Goal: Obtain resource: Download file/media

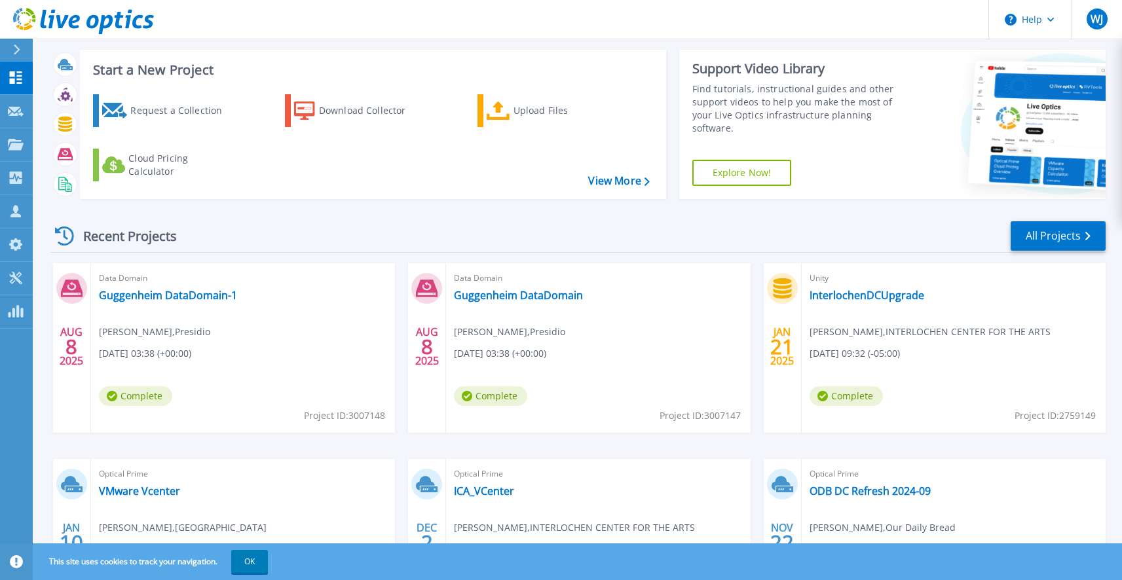
scroll to position [58, 0]
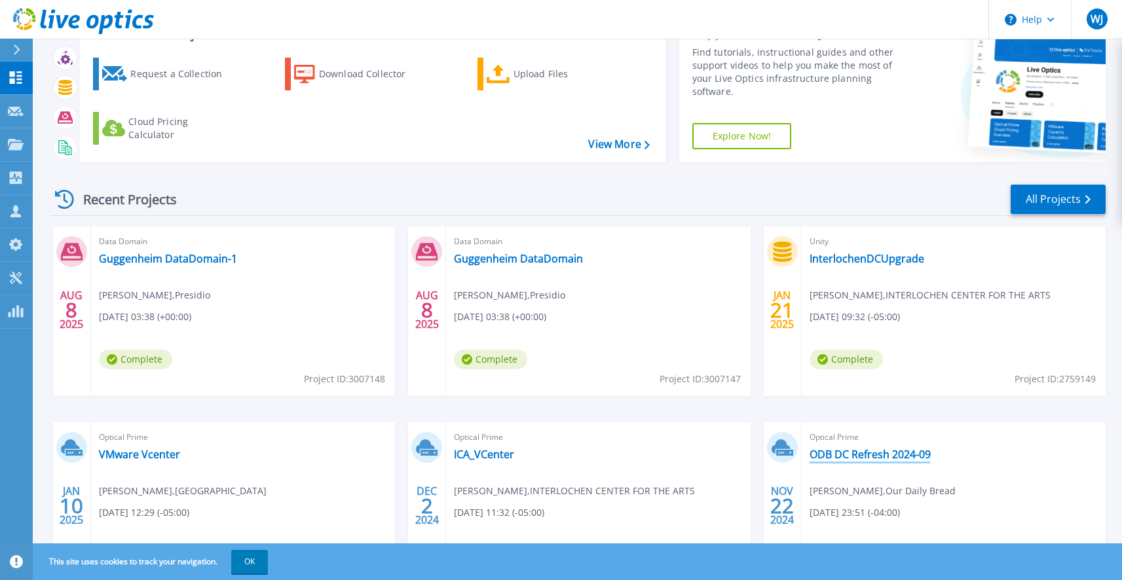
click at [830, 454] on link "ODB DC Refresh 2024-09" at bounding box center [870, 454] width 121 height 13
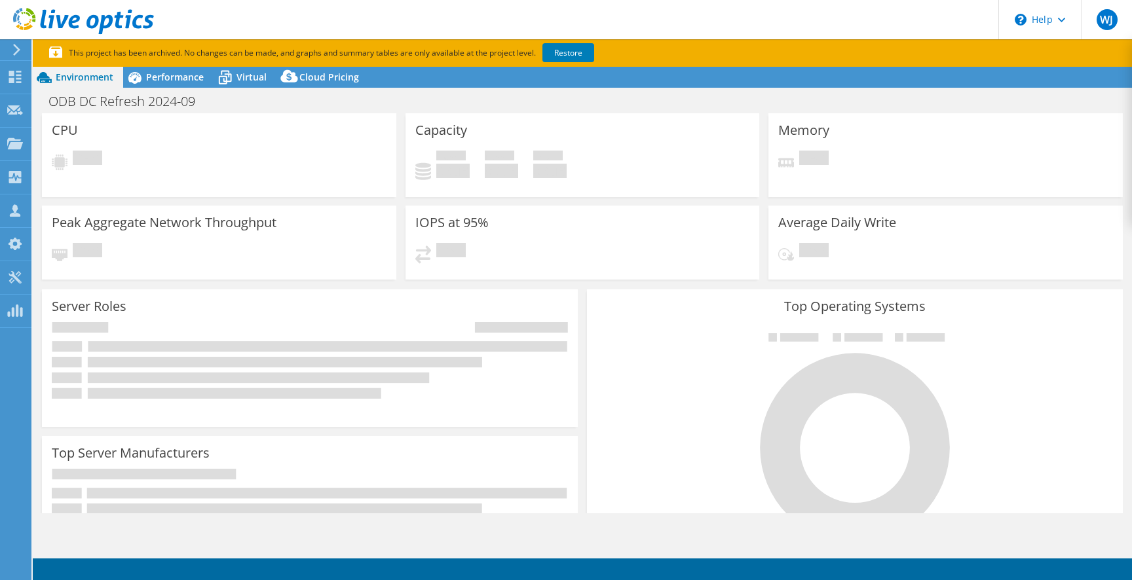
select select "USD"
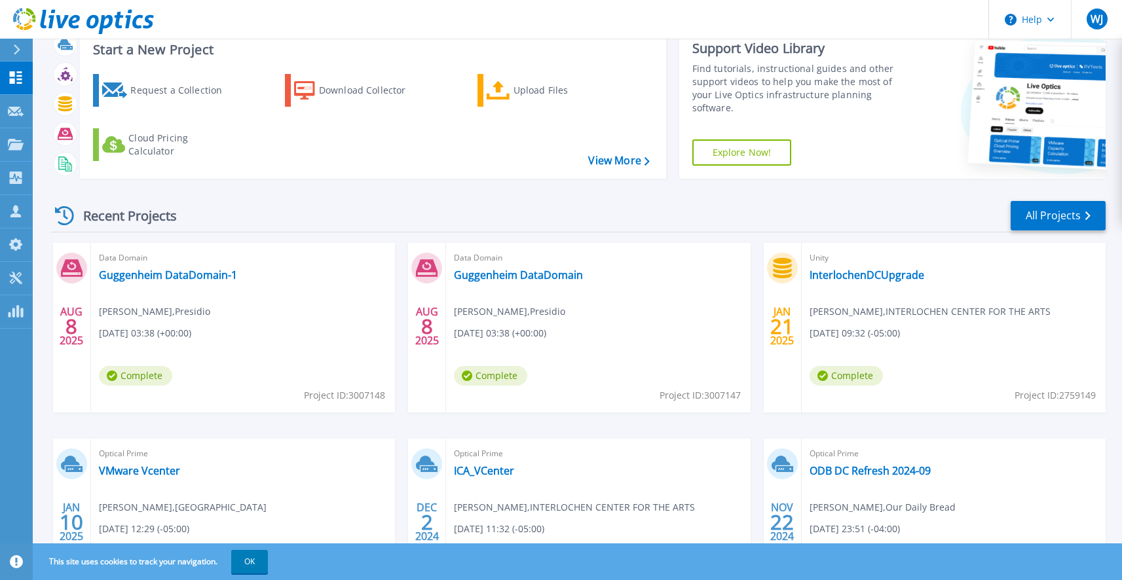
scroll to position [80, 0]
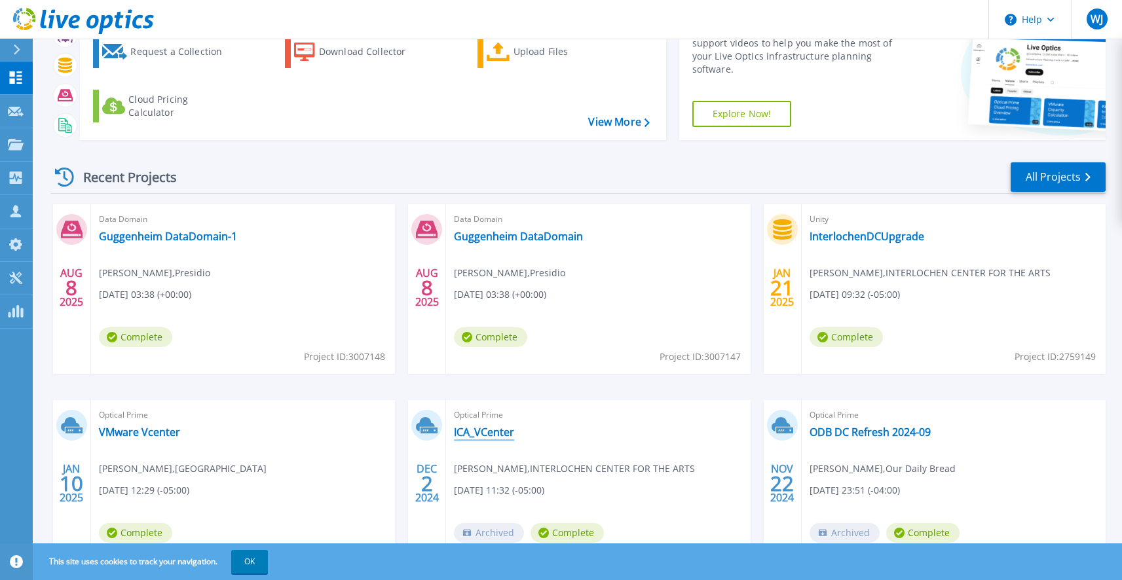
click at [480, 430] on link "ICA_VCenter" at bounding box center [484, 432] width 60 height 13
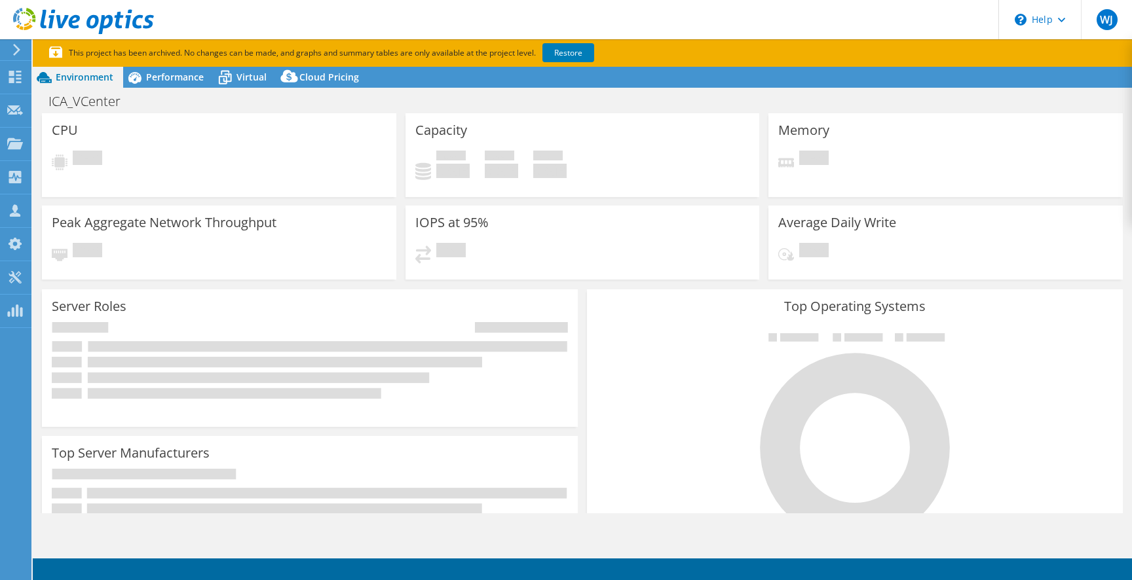
select select "USD"
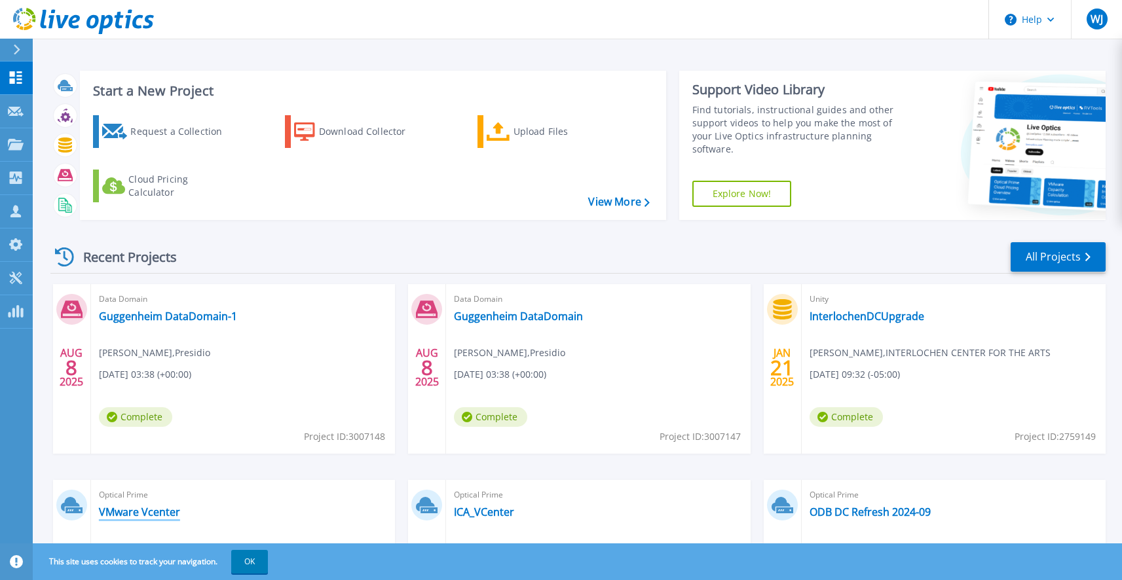
click at [152, 514] on link "VMware Vcenter" at bounding box center [139, 512] width 81 height 13
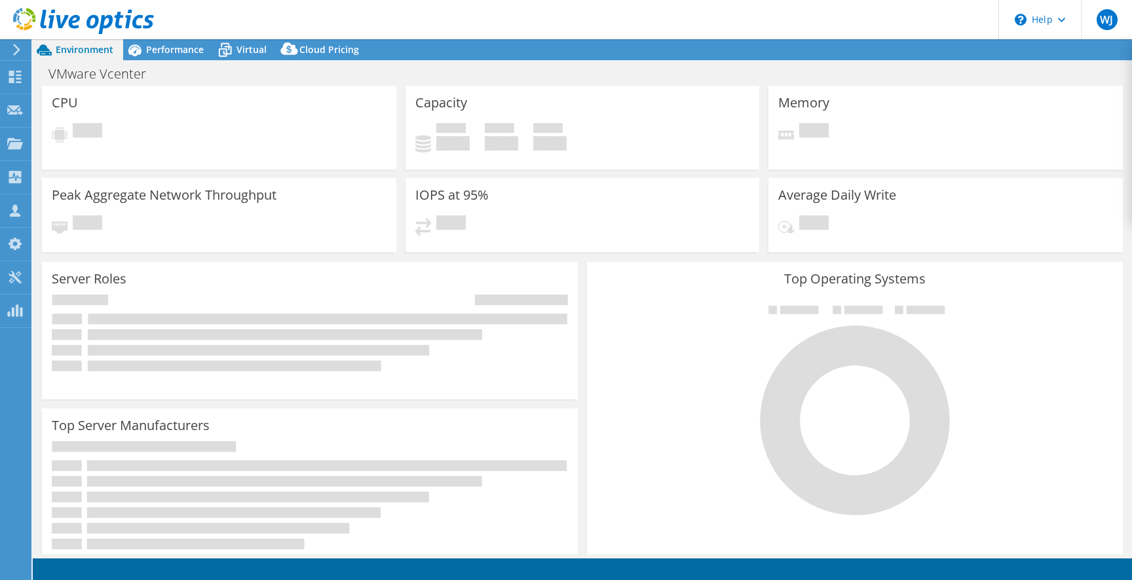
select select "USD"
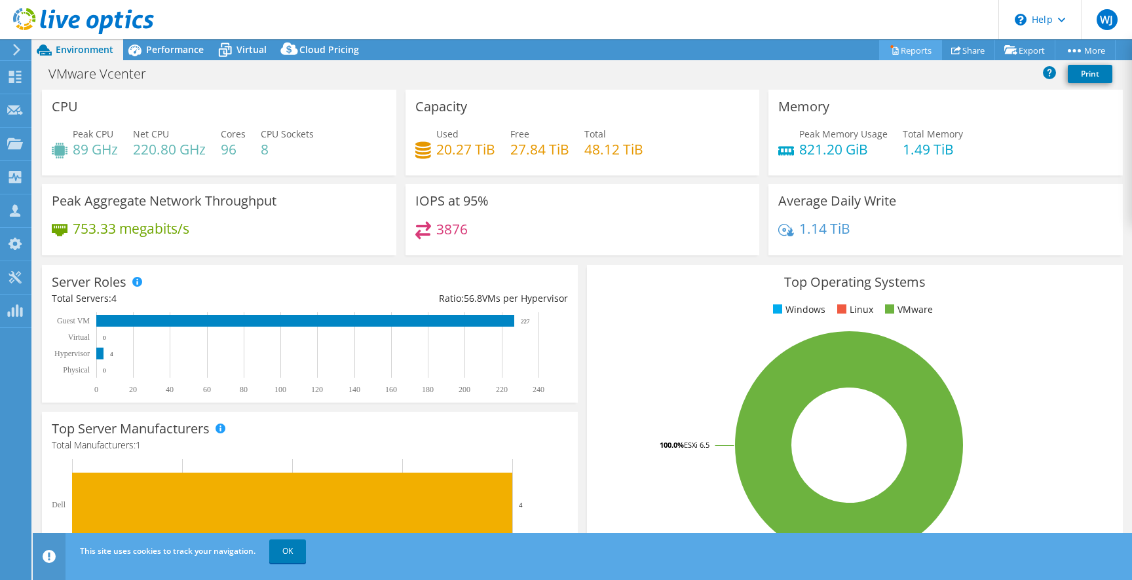
click at [907, 47] on link "Reports" at bounding box center [910, 50] width 63 height 20
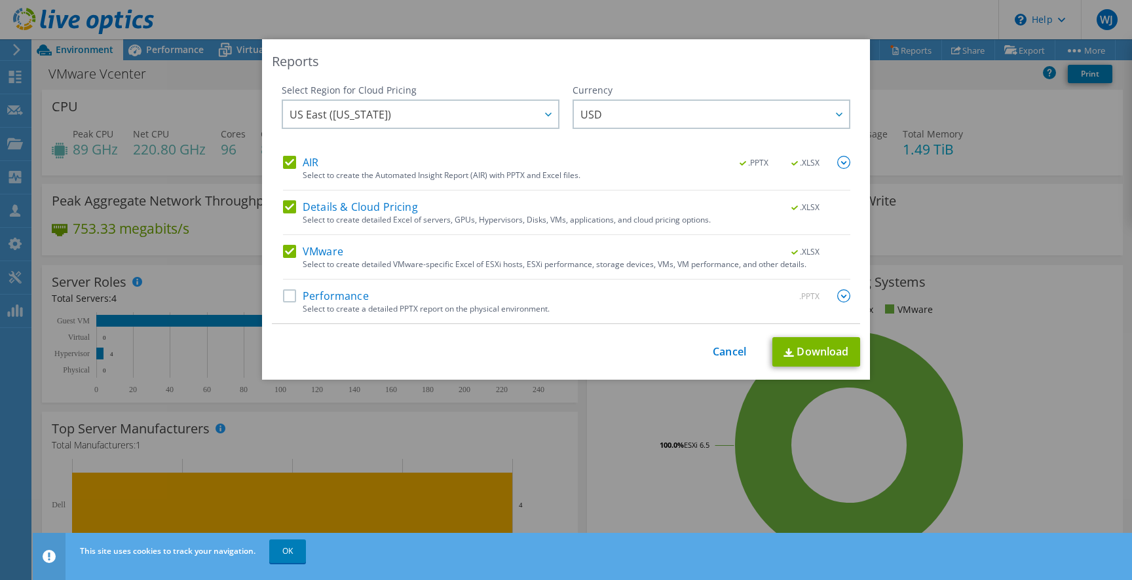
click at [286, 251] on label "VMware" at bounding box center [313, 251] width 60 height 13
click at [0, 0] on input "VMware" at bounding box center [0, 0] width 0 height 0
click at [286, 161] on label "AIR" at bounding box center [300, 162] width 35 height 13
click at [0, 0] on input "AIR" at bounding box center [0, 0] width 0 height 0
click at [814, 353] on link "Download" at bounding box center [816, 351] width 88 height 29
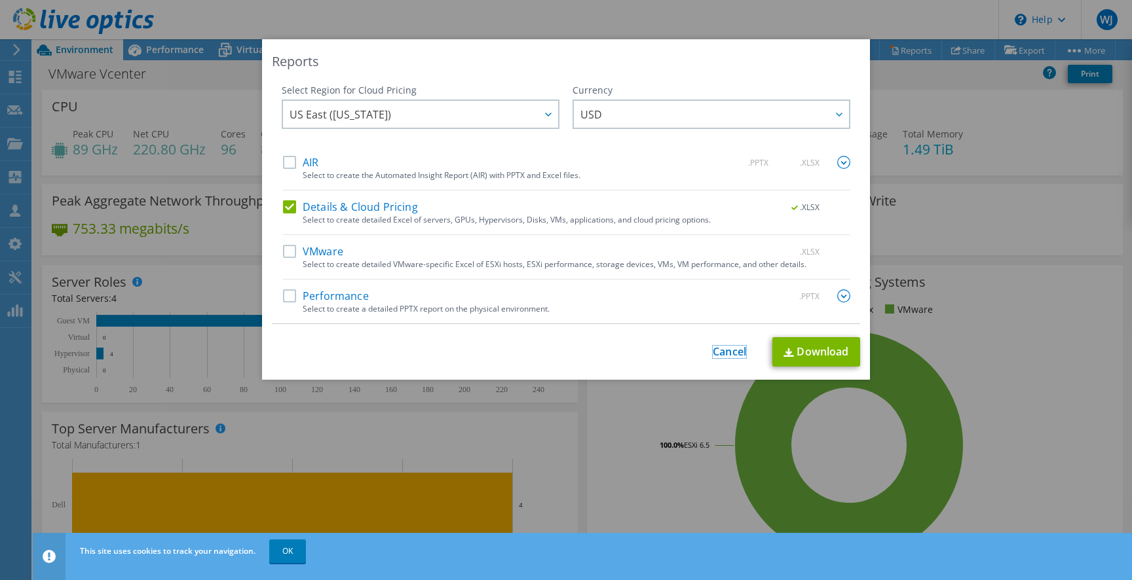
click at [722, 353] on link "Cancel" at bounding box center [729, 352] width 33 height 12
